Goal: Task Accomplishment & Management: Use online tool/utility

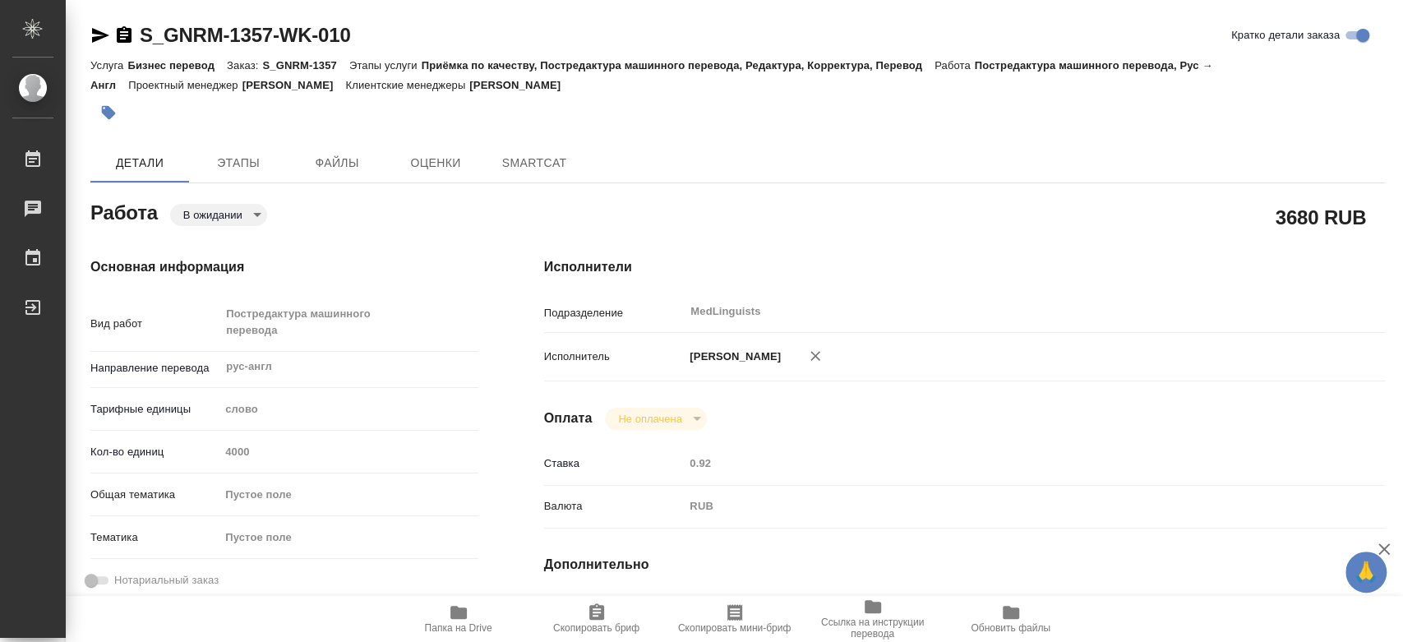
type textarea "x"
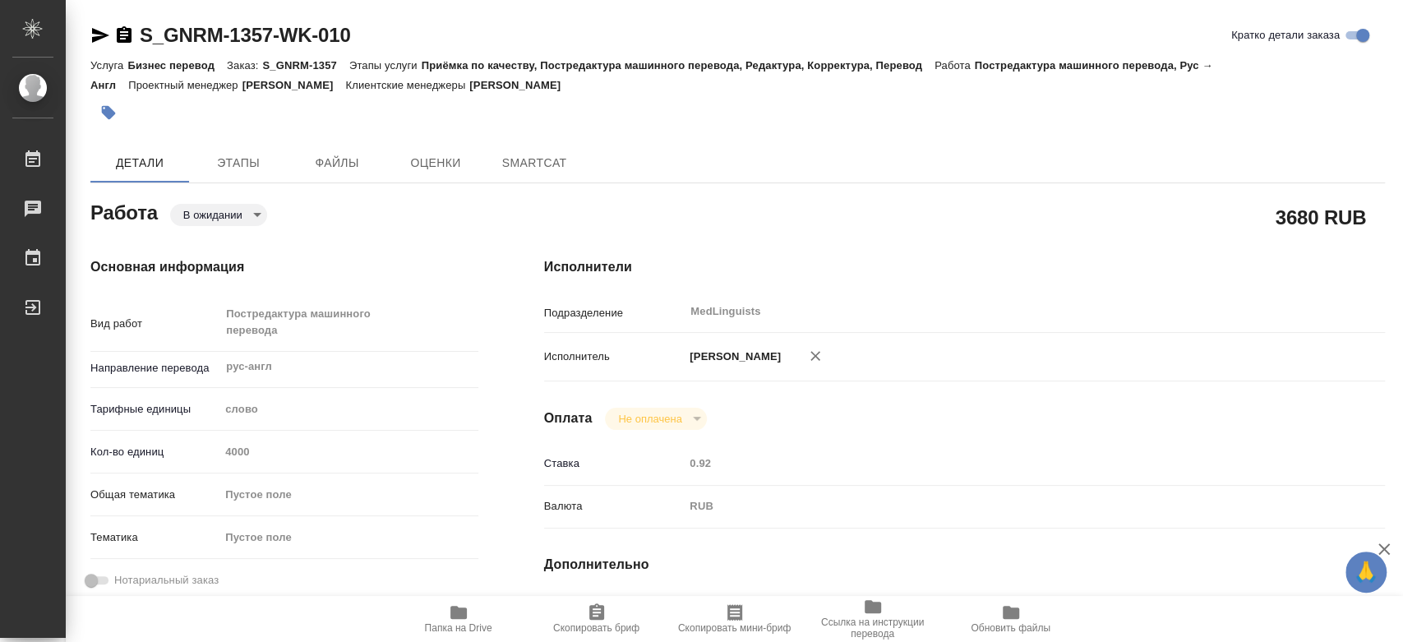
type textarea "x"
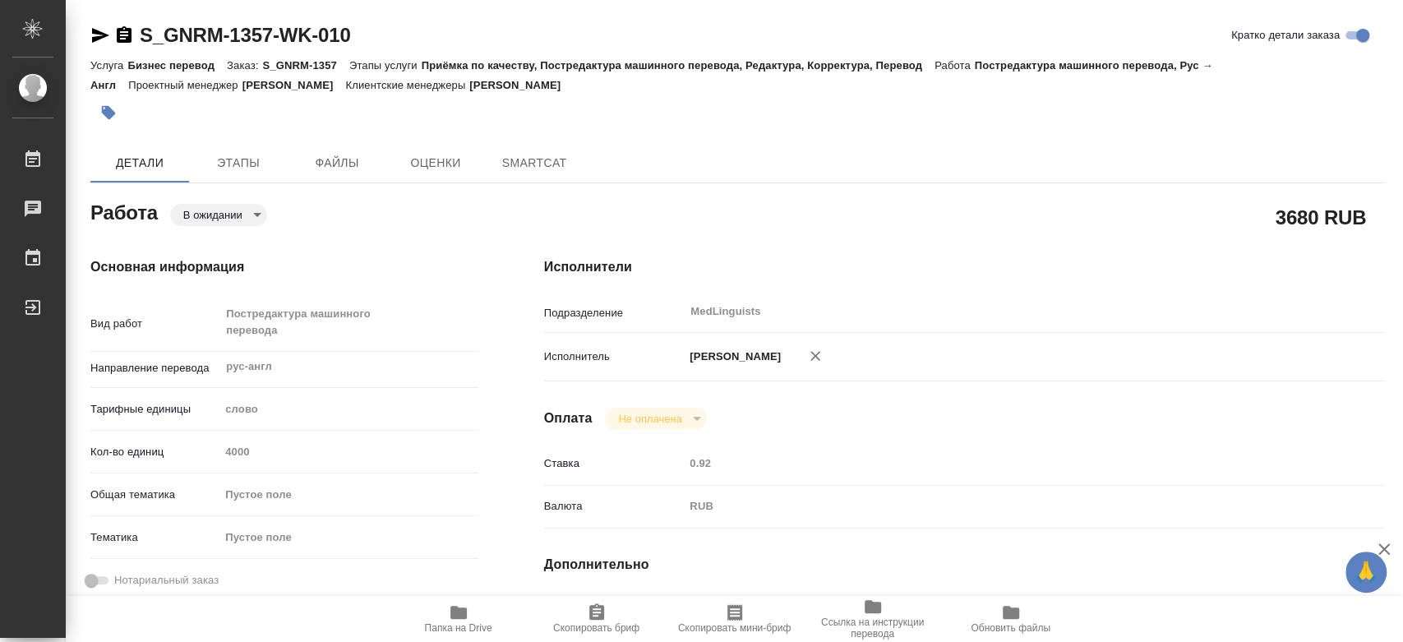
type textarea "x"
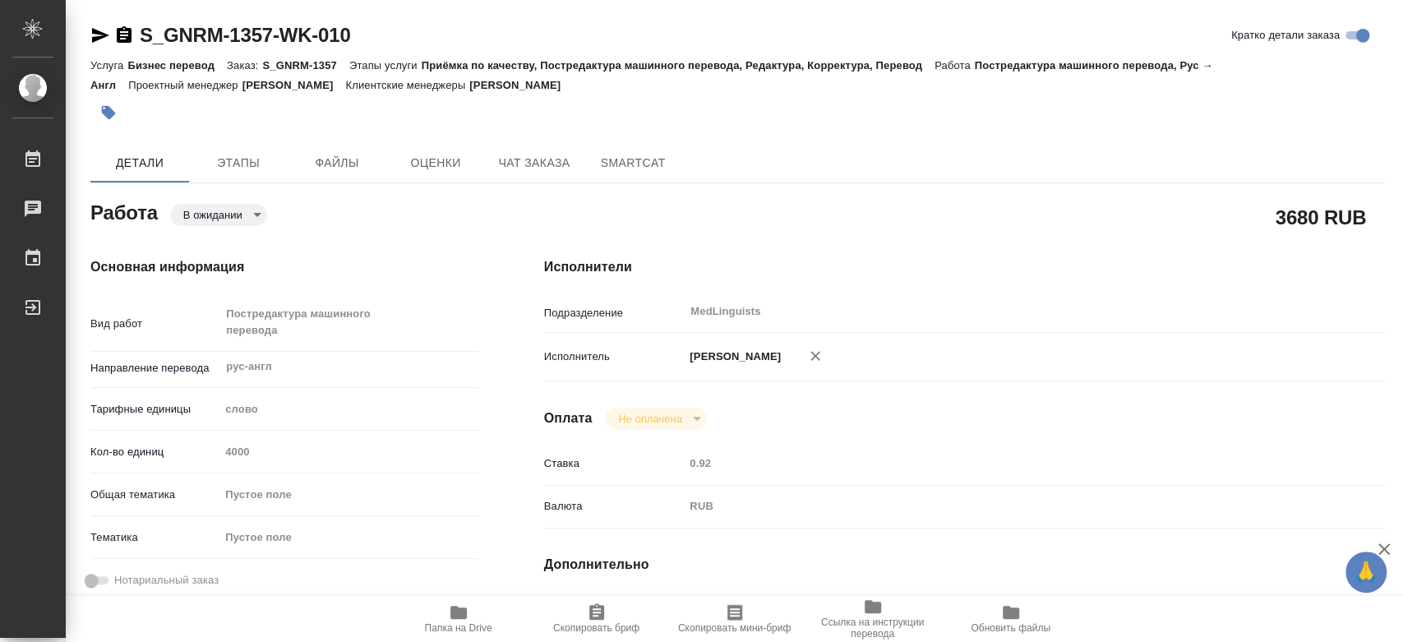
type textarea "x"
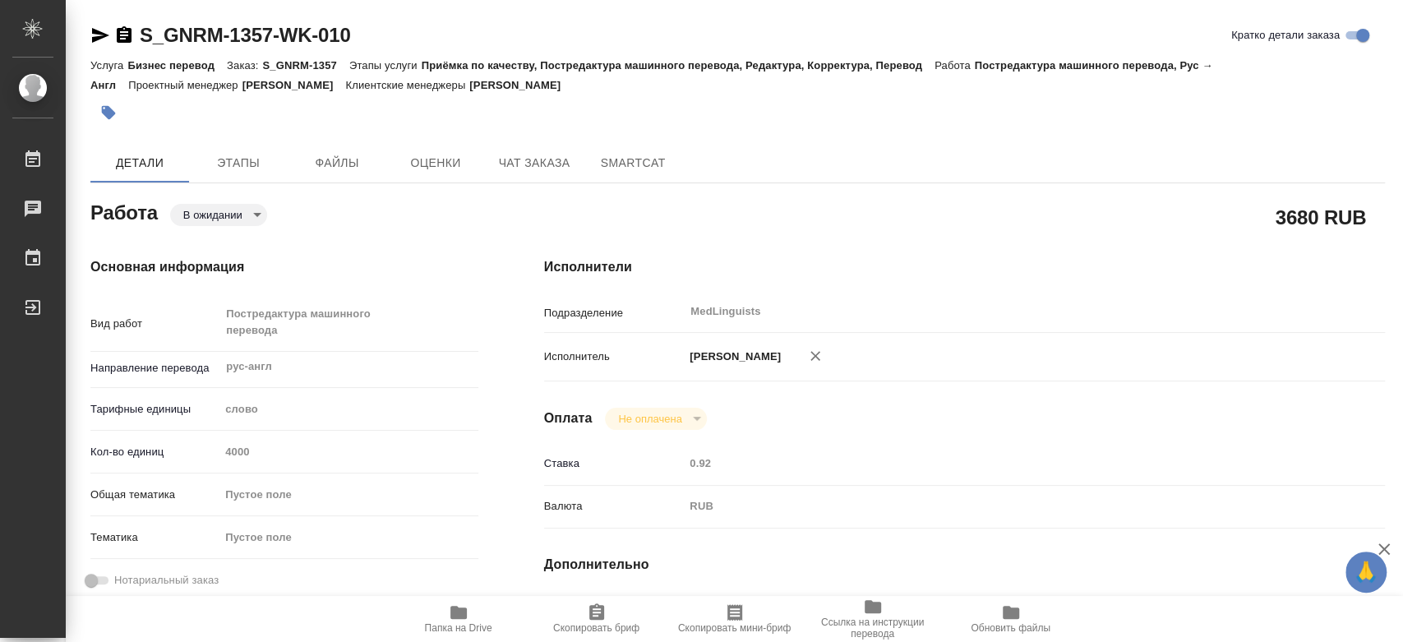
type textarea "x"
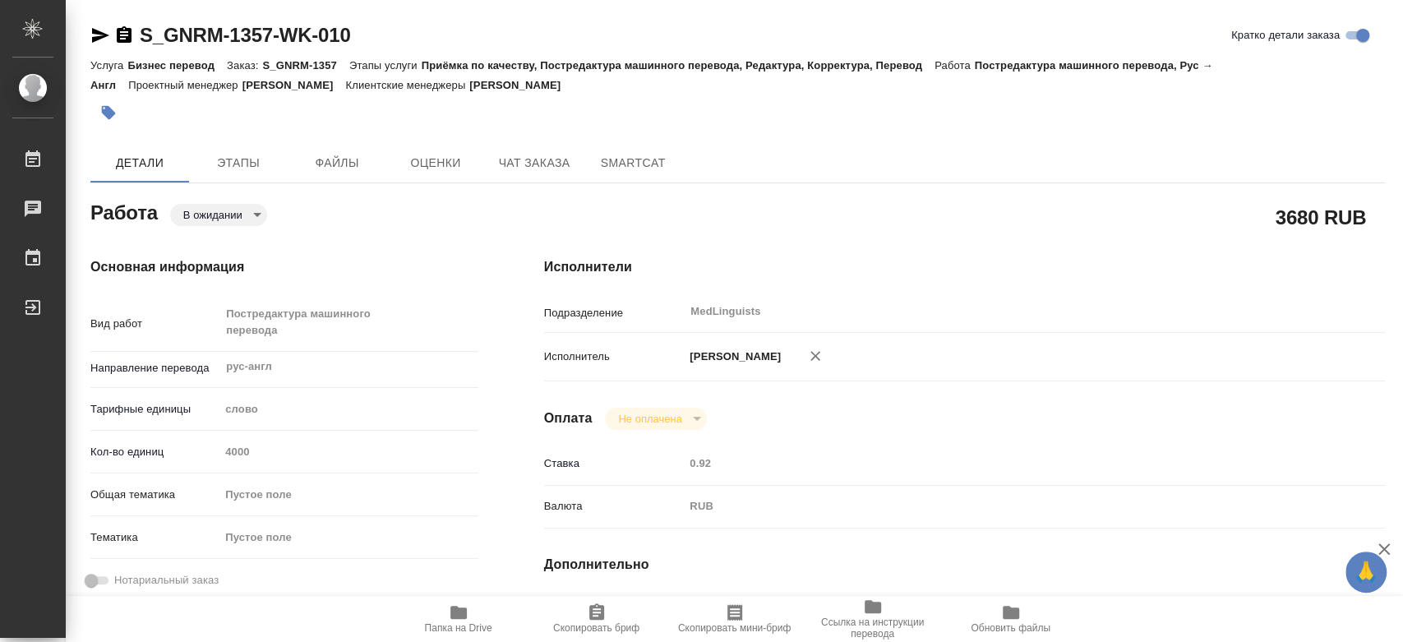
type textarea "x"
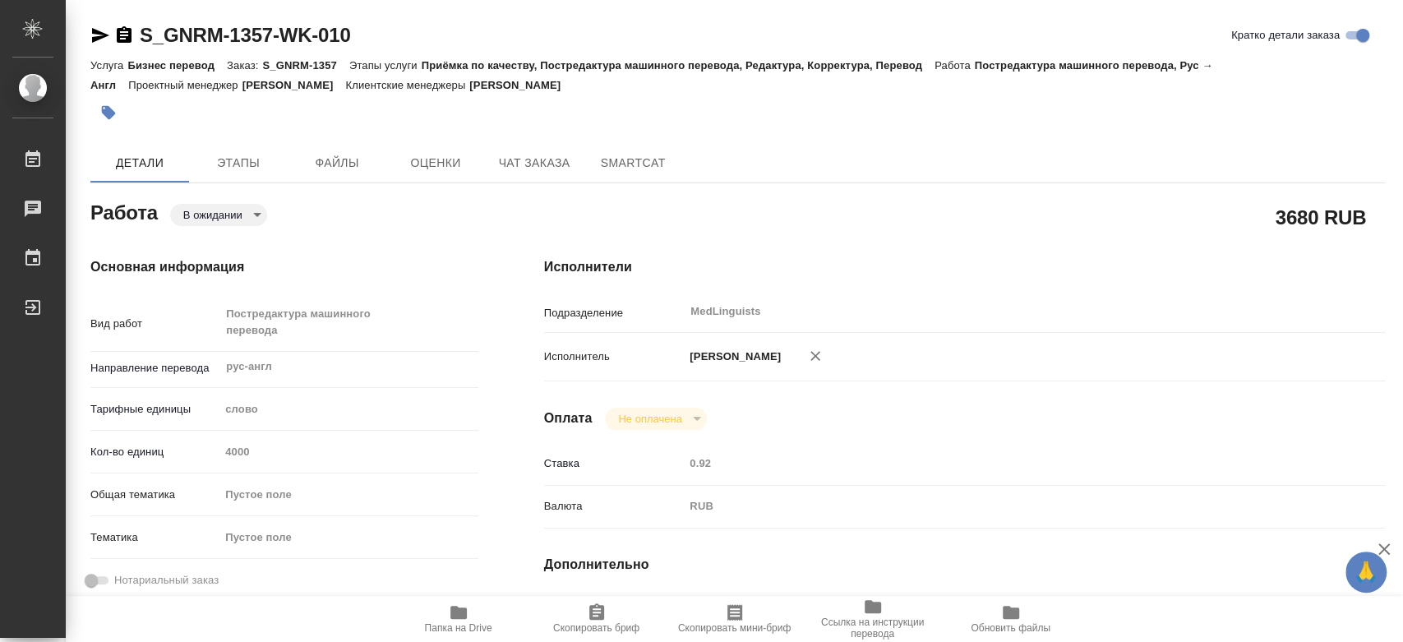
type textarea "x"
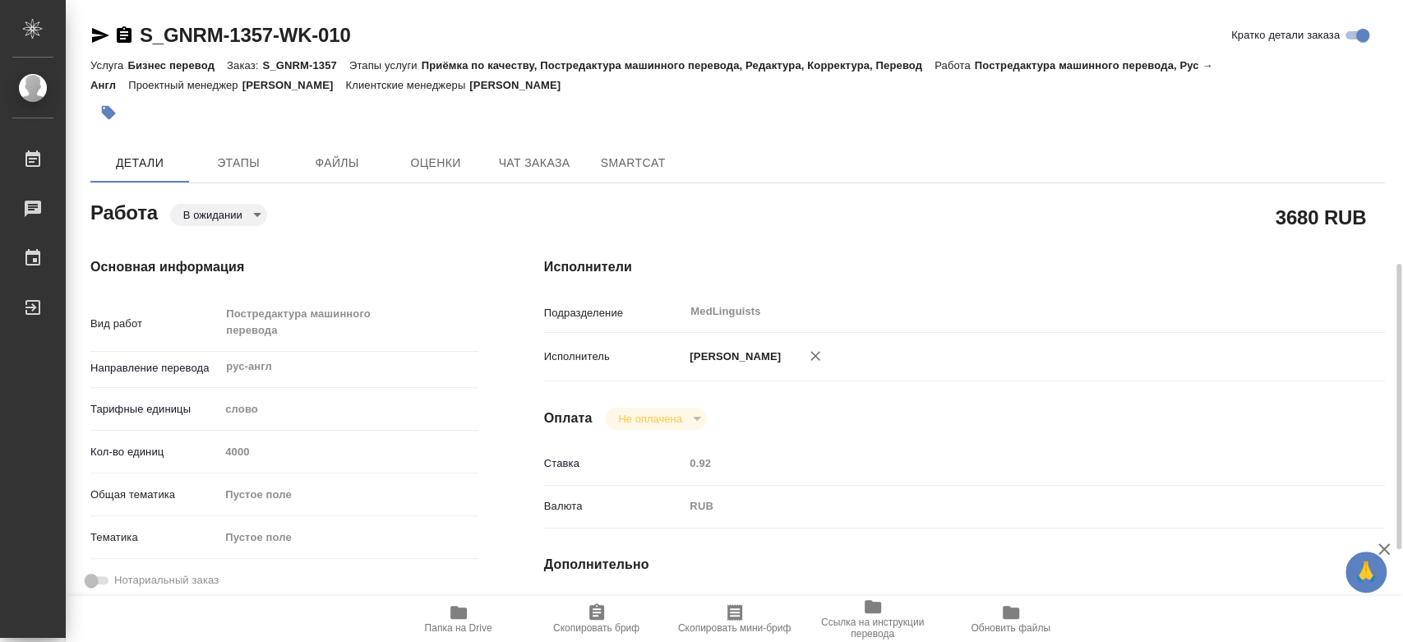
scroll to position [365, 0]
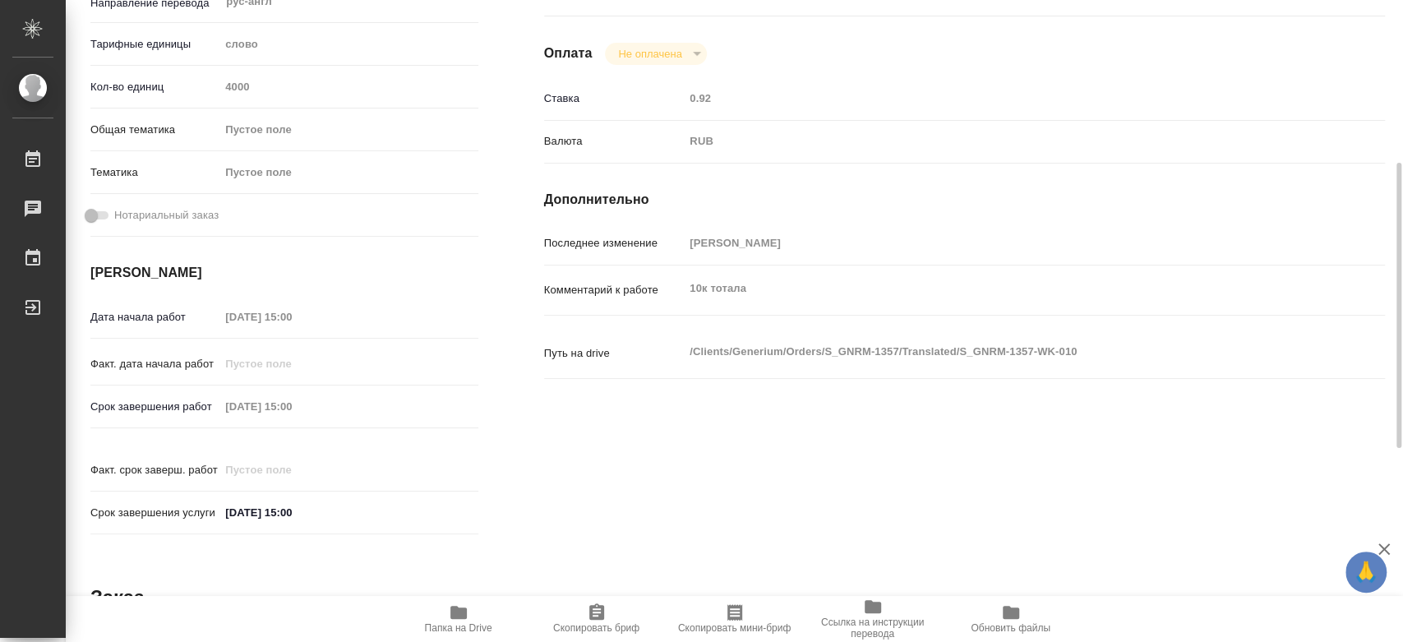
type textarea "x"
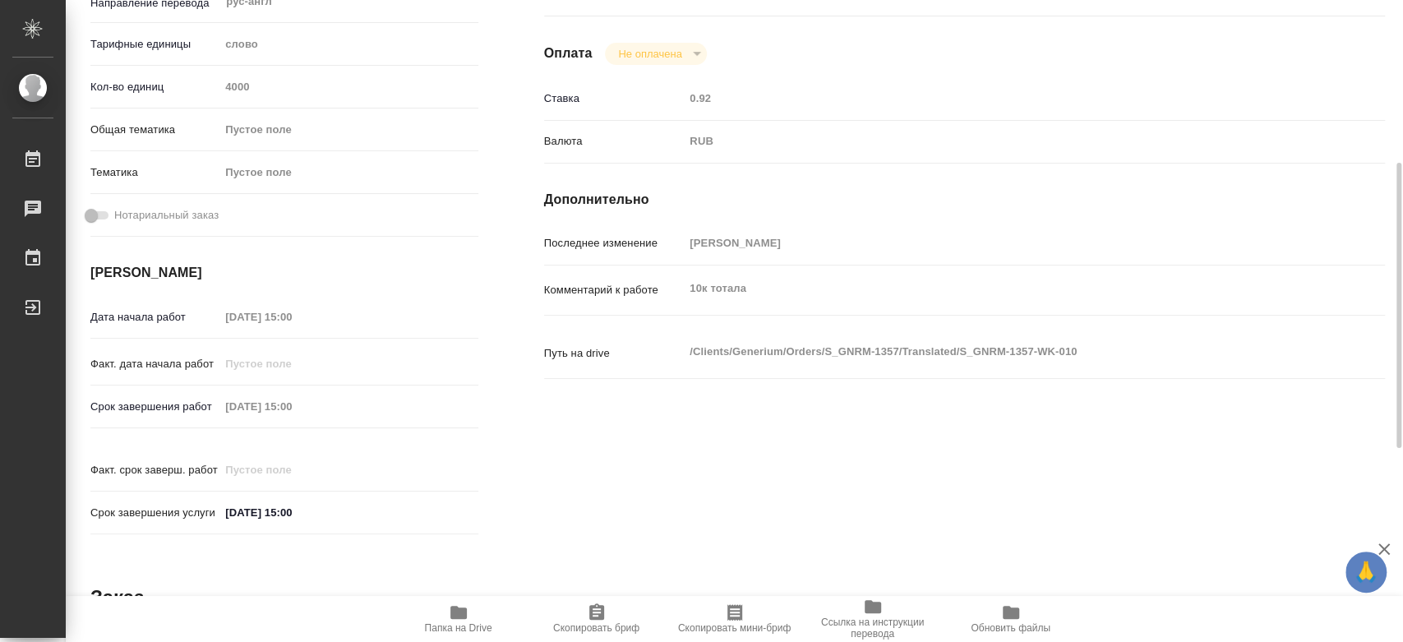
type textarea "x"
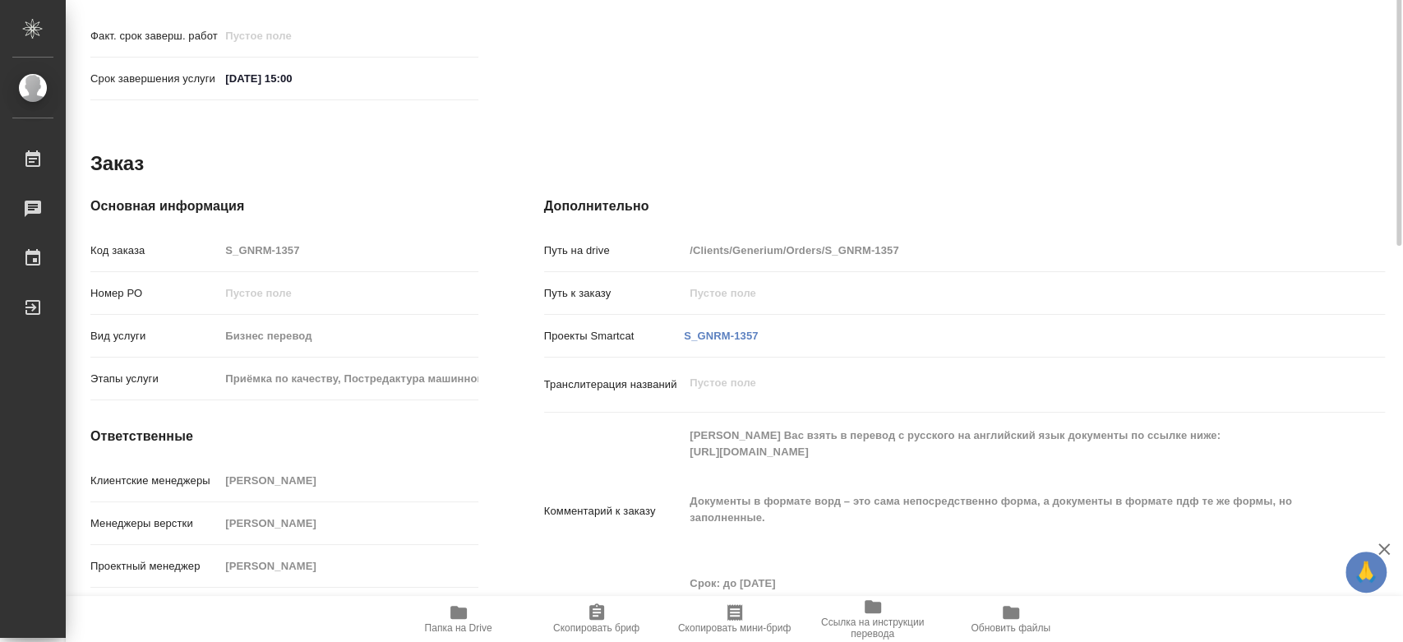
scroll to position [525, 0]
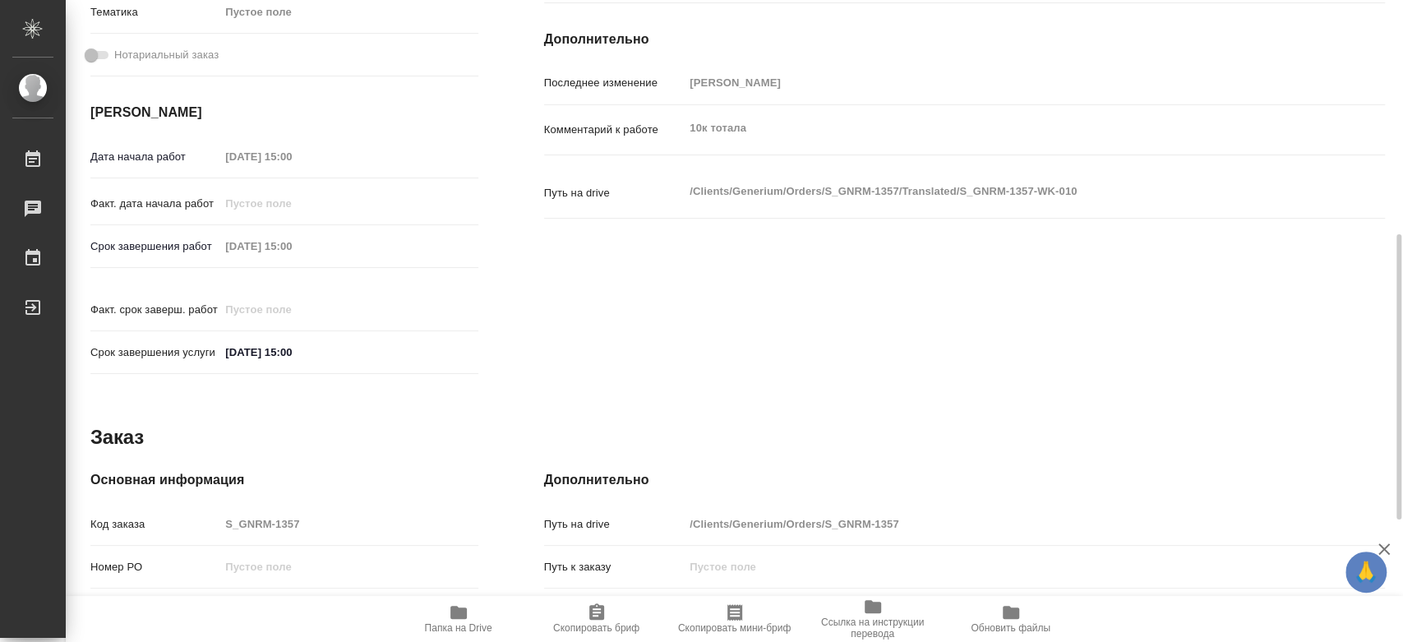
click at [638, 350] on div "Исполнители Подразделение MedLinguists ​ Исполнитель [PERSON_NAME] Не оплачена …" at bounding box center [964, 58] width 906 height 718
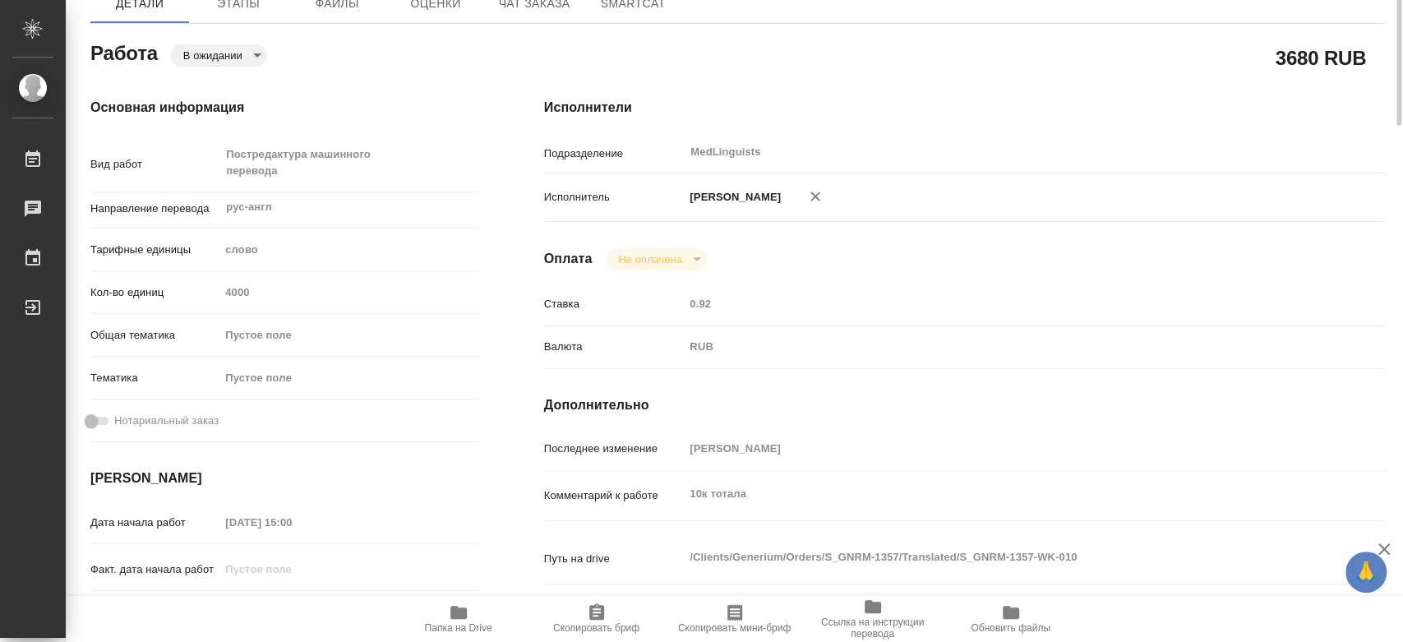
scroll to position [0, 0]
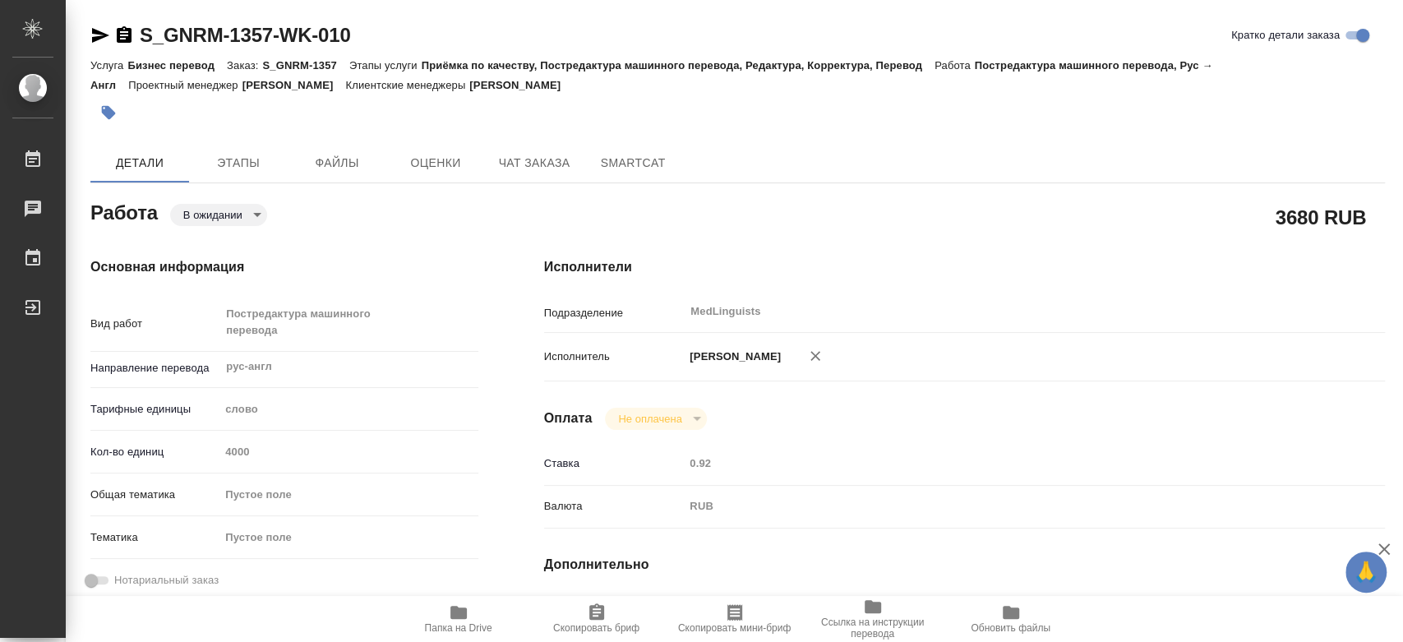
type textarea "x"
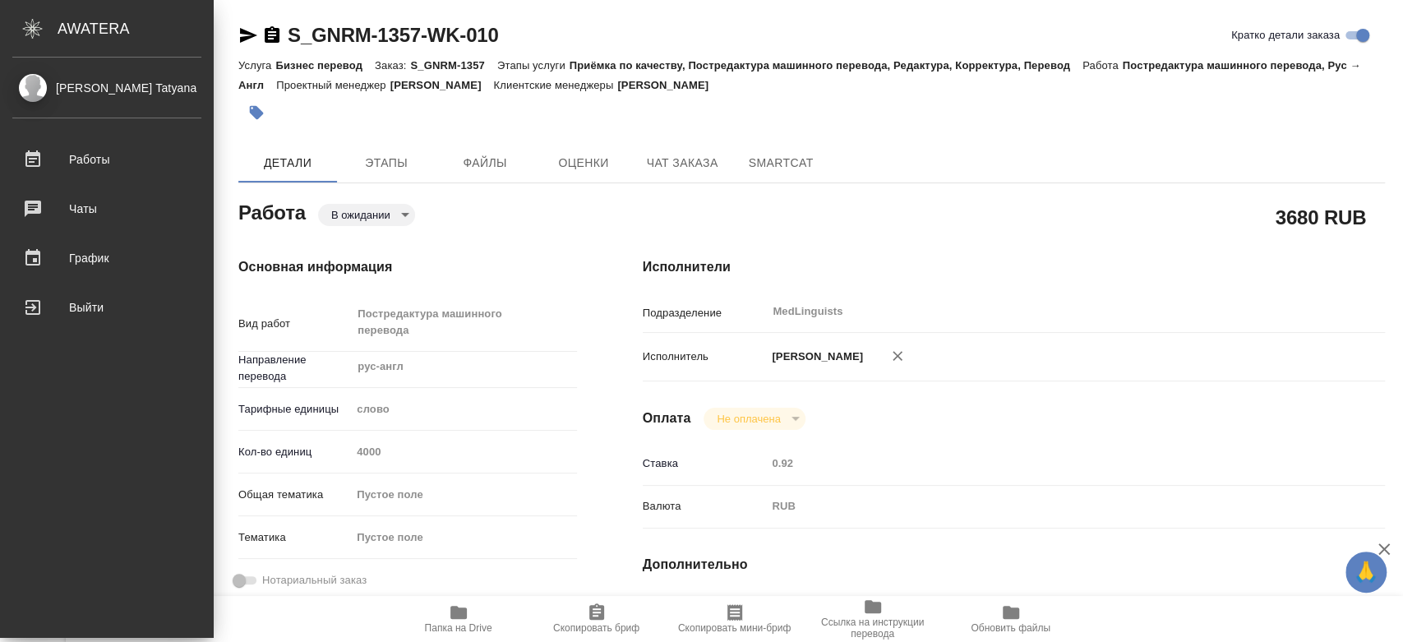
type textarea "x"
